Goal: Information Seeking & Learning: Find specific fact

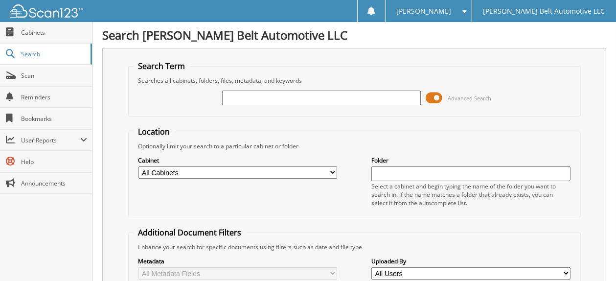
click at [226, 102] on input "text" at bounding box center [321, 97] width 199 height 15
type input "227001"
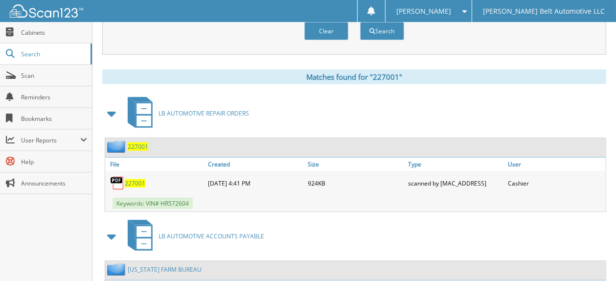
scroll to position [391, 0]
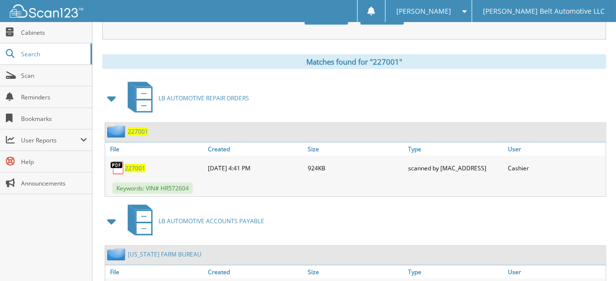
click at [133, 164] on span "227001" at bounding box center [135, 168] width 21 height 8
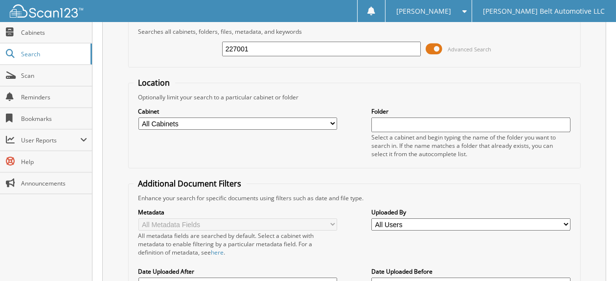
scroll to position [0, 0]
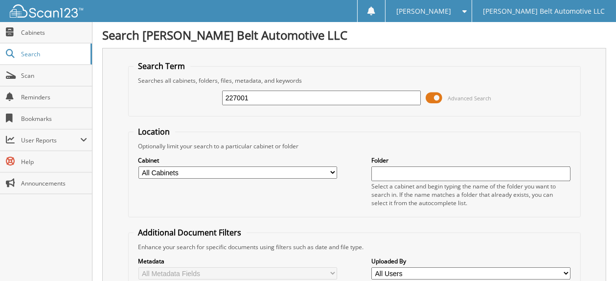
drag, startPoint x: 265, startPoint y: 95, endPoint x: 133, endPoint y: 90, distance: 132.1
click at [133, 90] on div "227001 Advanced Search" at bounding box center [354, 98] width 442 height 26
type input "6220001"
click at [261, 97] on input "6220001" at bounding box center [321, 97] width 199 height 15
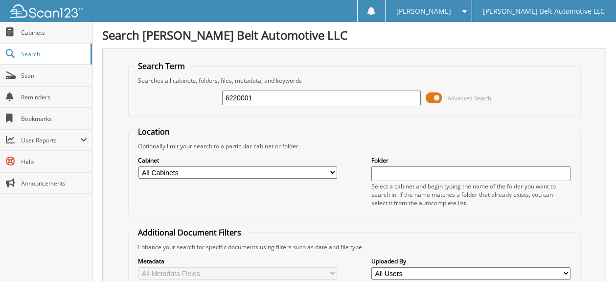
drag, startPoint x: 261, startPoint y: 97, endPoint x: 176, endPoint y: 84, distance: 86.6
click at [176, 85] on div "6220001 Advanced Search" at bounding box center [354, 98] width 442 height 26
type input "ps1804102"
